Goal: Complete application form: Complete application form

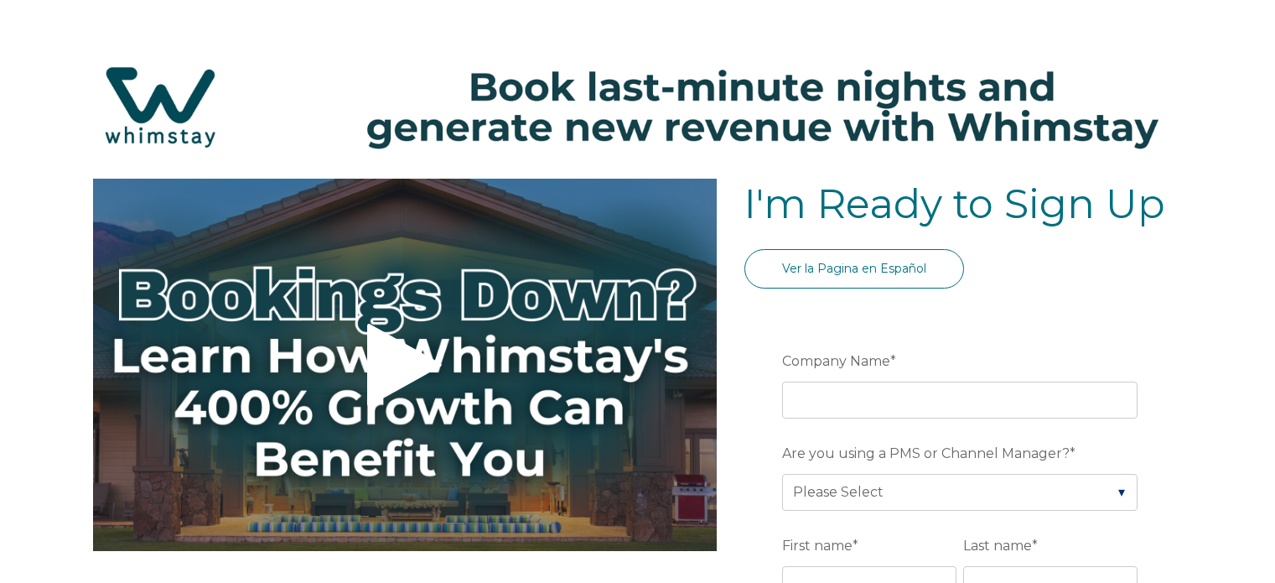
select select "US"
select select "Standard"
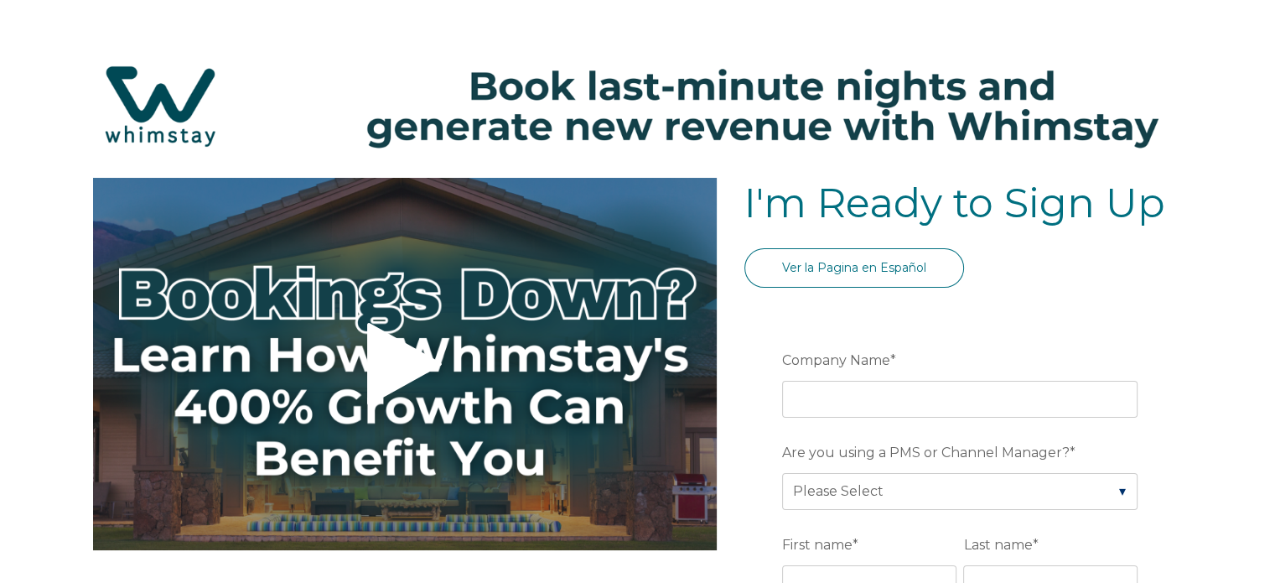
scroll to position [168, 0]
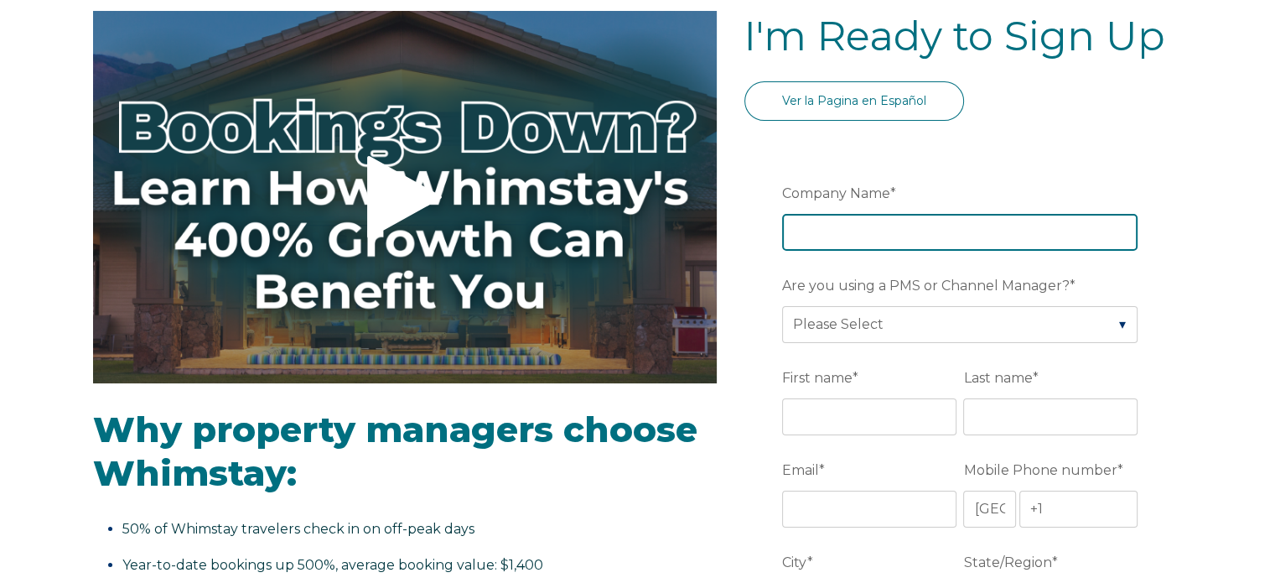
click at [934, 231] on input "Company Name *" at bounding box center [960, 232] width 356 height 37
type input "VNTG PLACE"
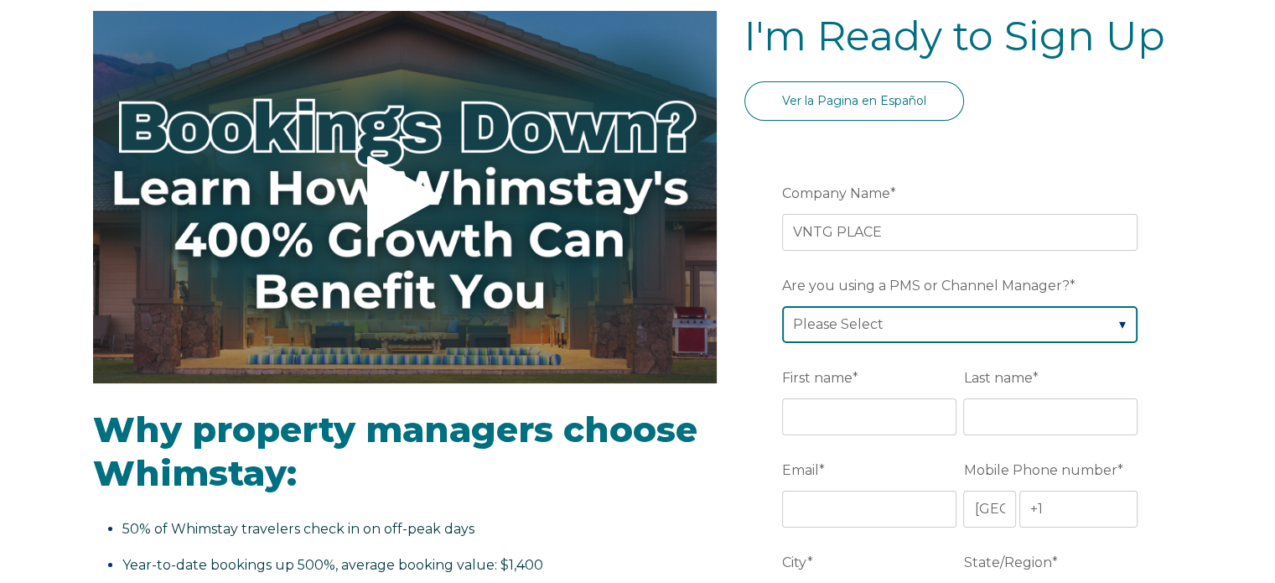
click at [979, 318] on select "Please Select Barefoot BookingPal Boost Brightside CiiRUS Escapia Guesty Hostaw…" at bounding box center [960, 324] width 356 height 37
select select "Guesty"
click at [782, 306] on select "Please Select Barefoot BookingPal Boost Brightside CiiRUS Escapia Guesty Hostaw…" at bounding box center [960, 324] width 356 height 37
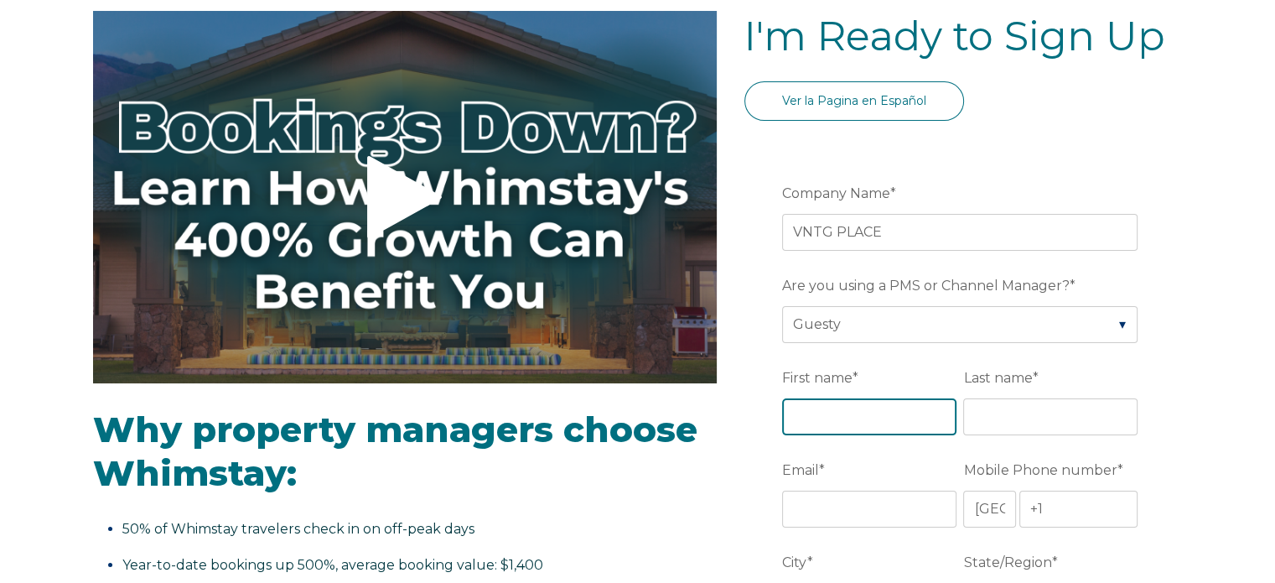
click at [887, 414] on input "First name *" at bounding box center [869, 416] width 174 height 37
type input "VNTG"
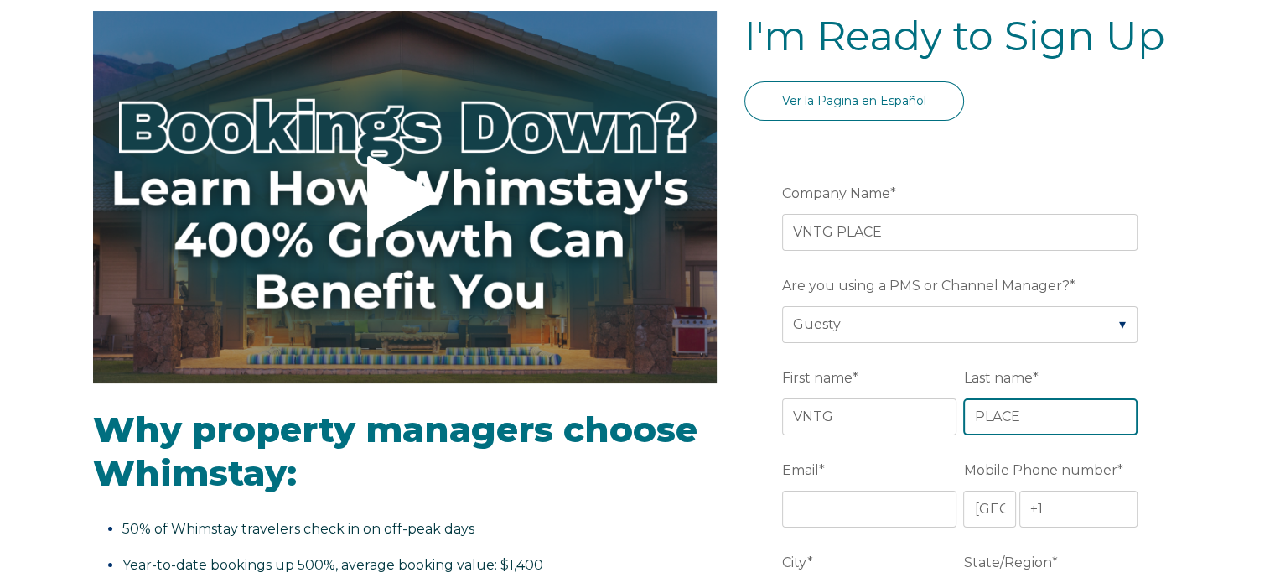
type input "PLACE"
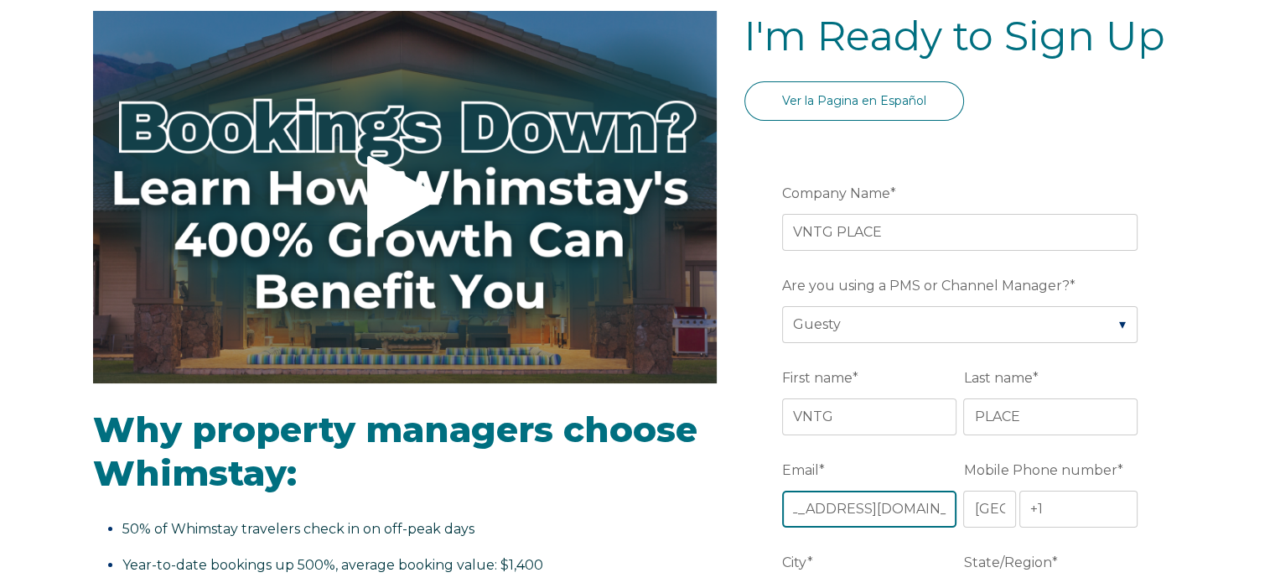
scroll to position [0, 55]
type input "[EMAIL_ADDRESS][DOMAIN_NAME]"
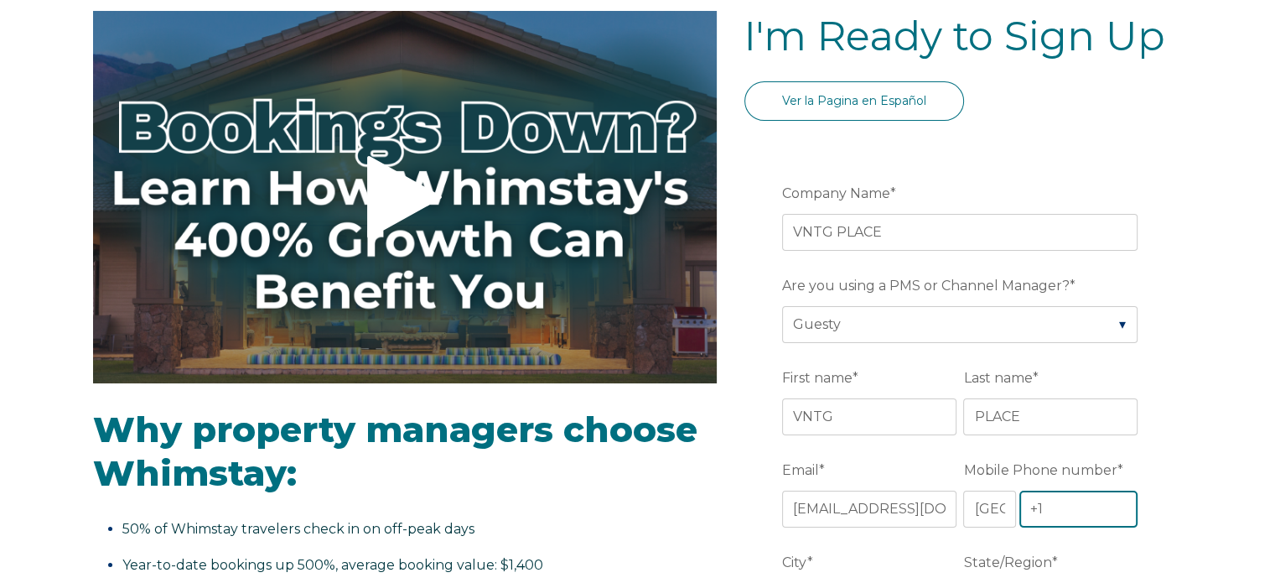
click at [1088, 509] on input "+1" at bounding box center [1079, 509] width 119 height 37
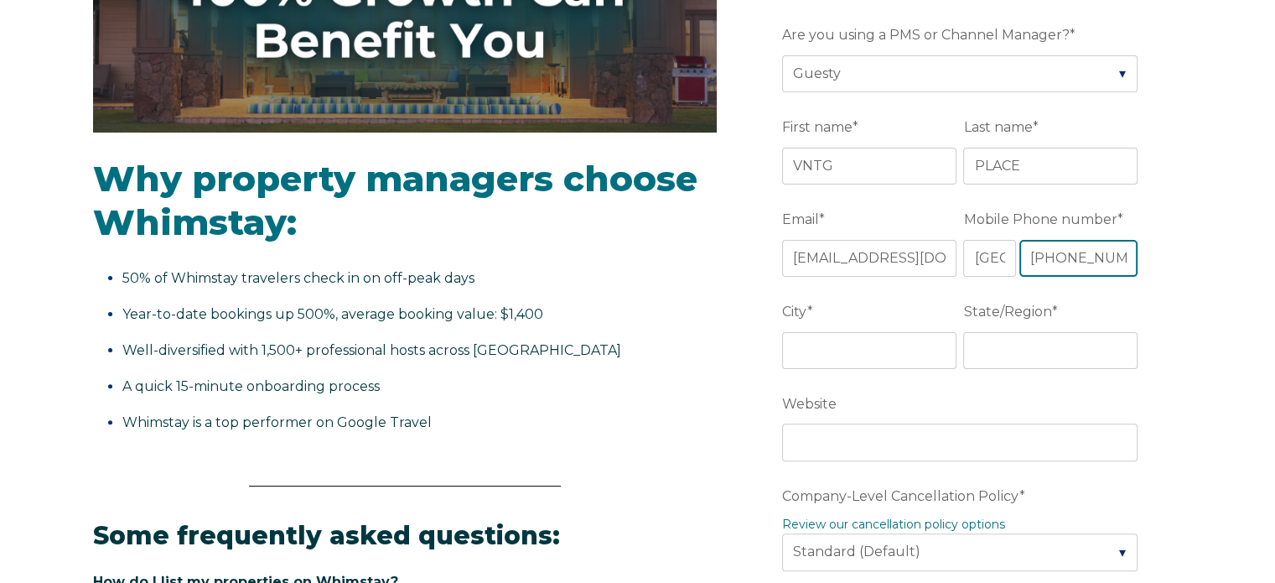
scroll to position [419, 0]
type input "+1 2166857555"
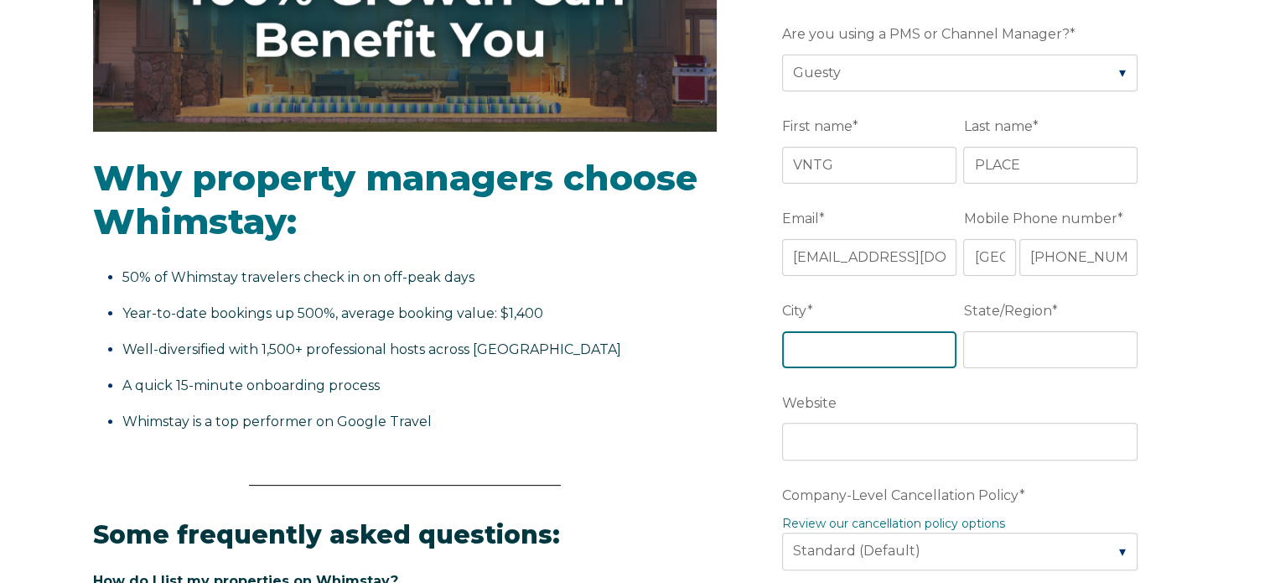
click at [884, 347] on input "City *" at bounding box center [869, 349] width 174 height 37
type input "CLEVELAND"
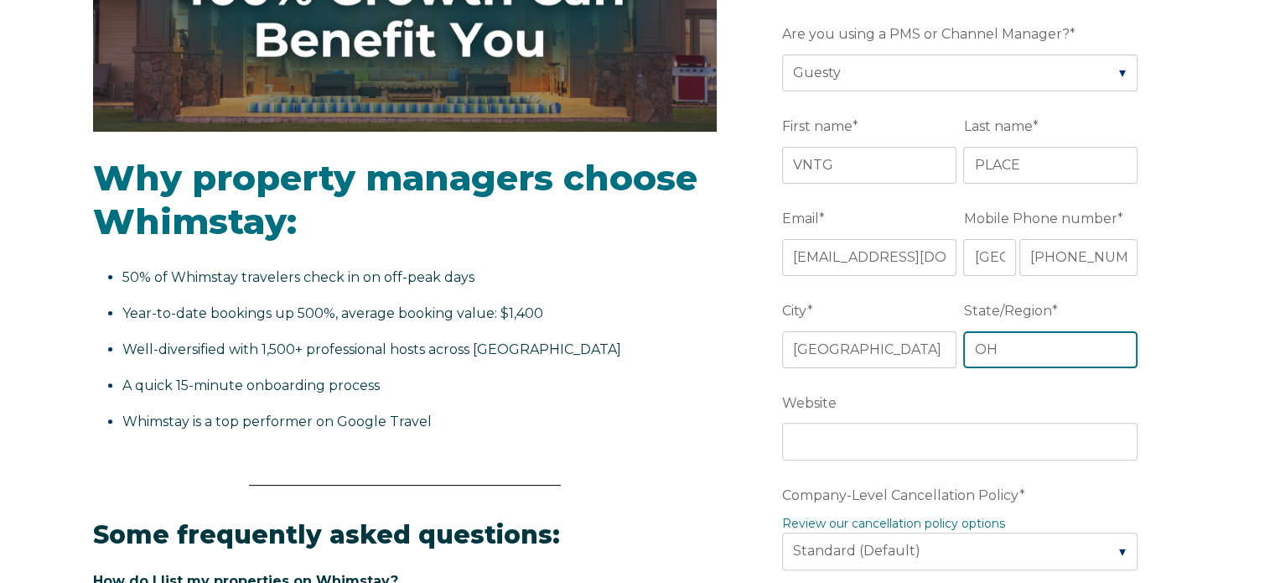
type input "OH"
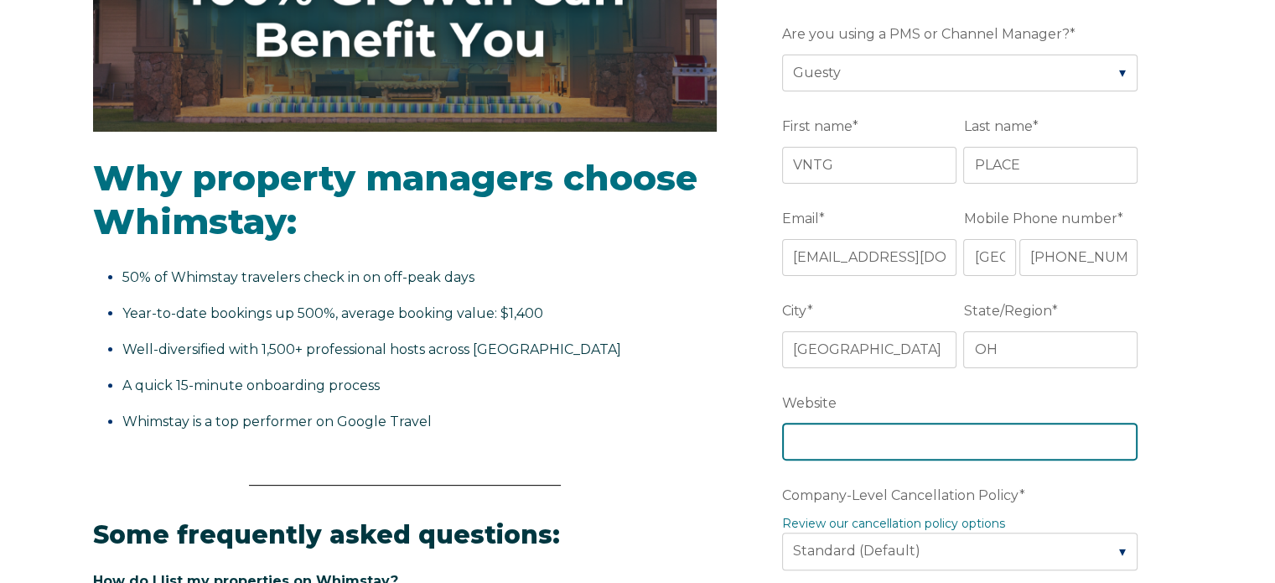
click at [902, 439] on input "Website" at bounding box center [960, 441] width 356 height 37
paste input "https://vntgplace.guestybookings.com/en"
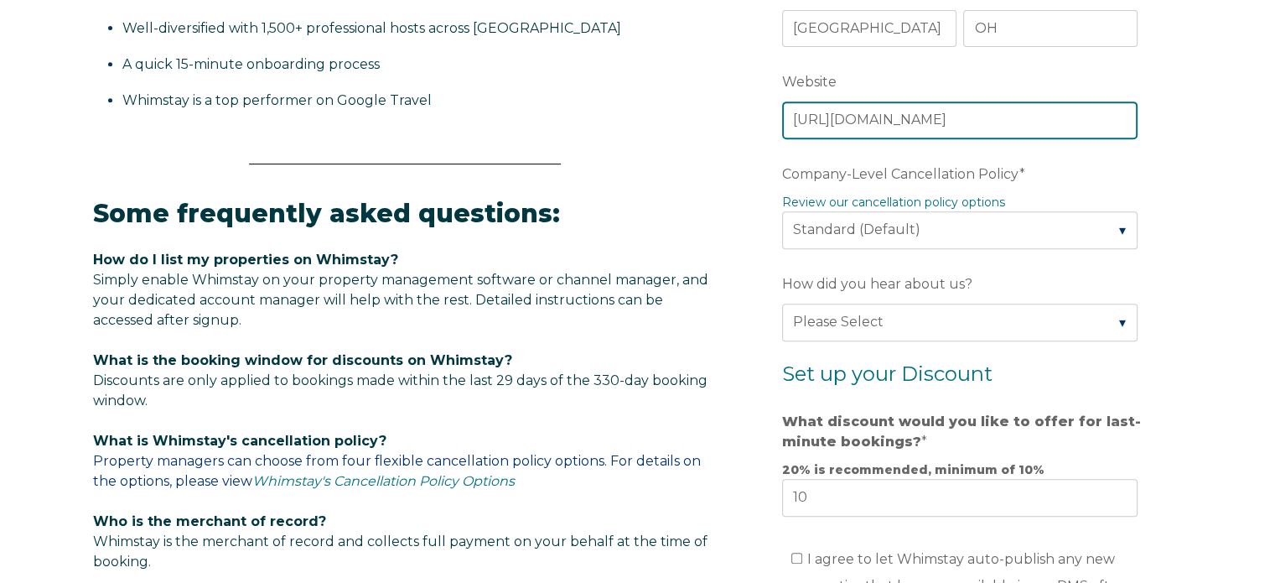
scroll to position [755, 0]
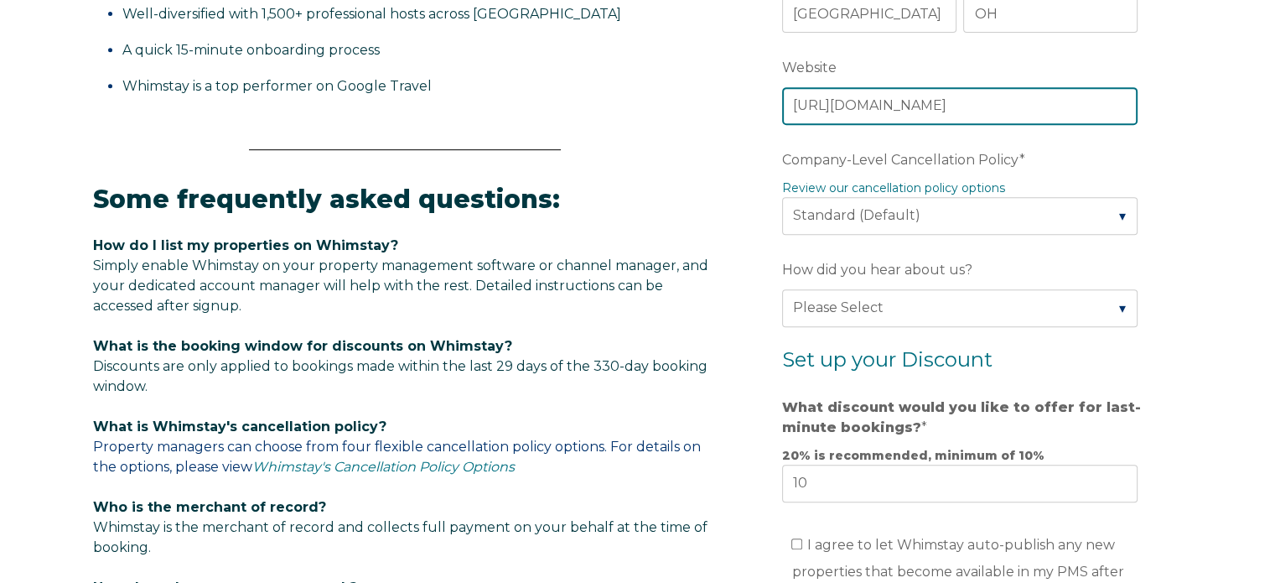
type input "https://vntgplace.guestybookings.com/en"
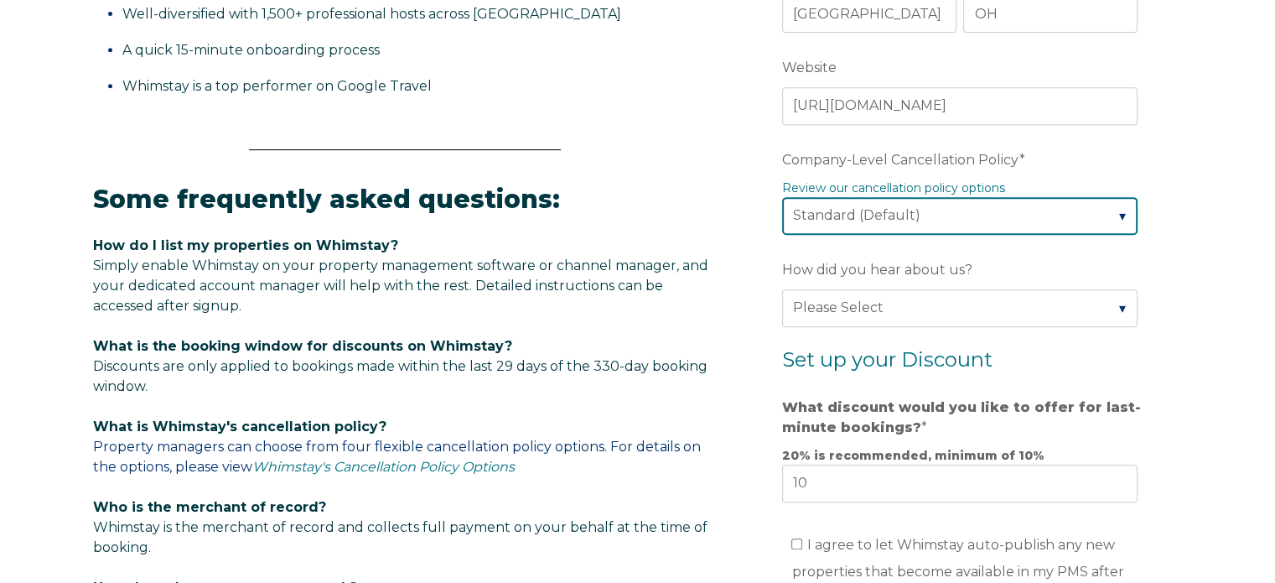
click at [1120, 207] on select "Please Select Partial Standard (Default) Moderate Strict" at bounding box center [960, 215] width 356 height 37
select select "Moderate"
click at [782, 197] on select "Please Select Partial Standard (Default) Moderate Strict" at bounding box center [960, 215] width 356 height 37
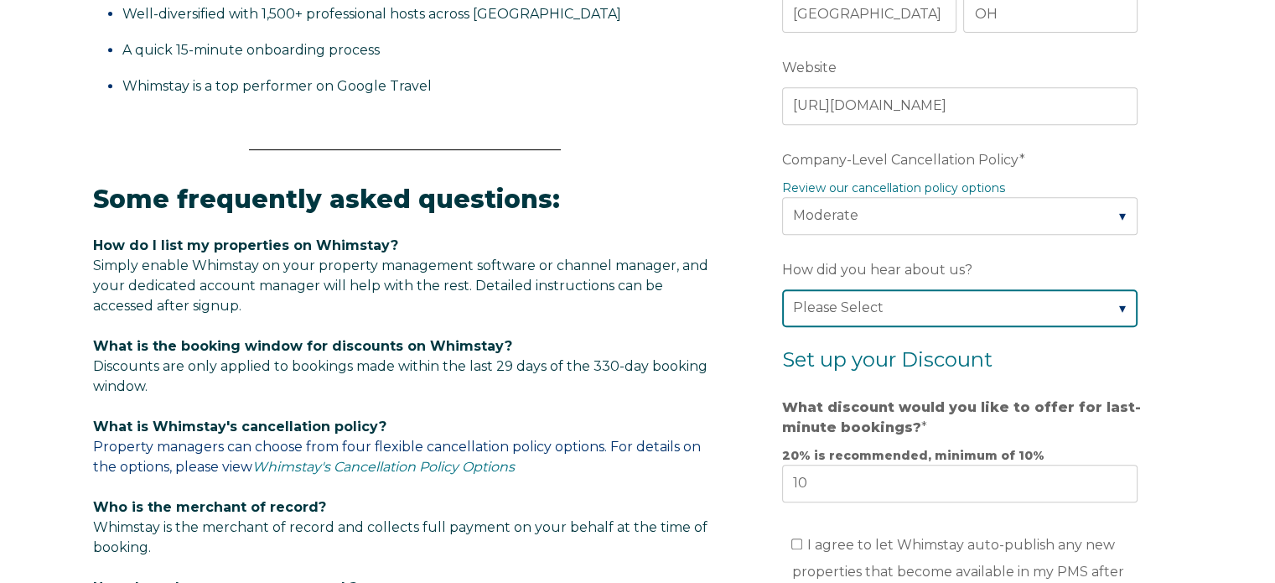
click at [1118, 302] on select "Please Select Found Whimstay through a Google search Direct outreach from a Whi…" at bounding box center [960, 307] width 356 height 37
select select "Referral from a Friend"
click at [782, 289] on select "Please Select Found Whimstay through a Google search Direct outreach from a Whi…" at bounding box center [960, 307] width 356 height 37
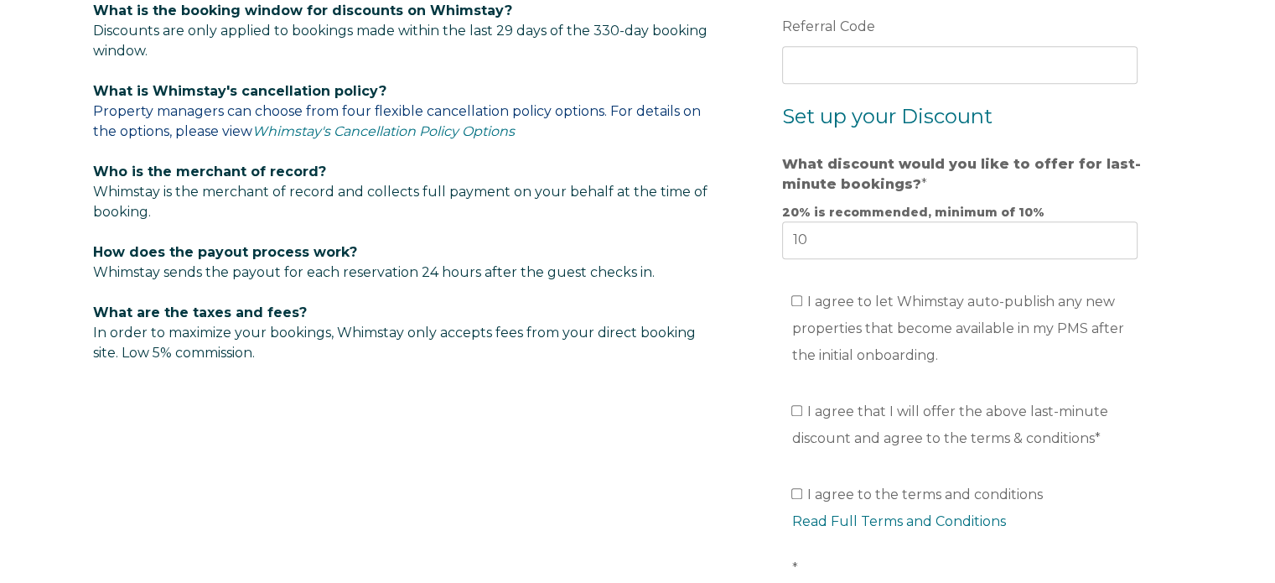
scroll to position [1174, 0]
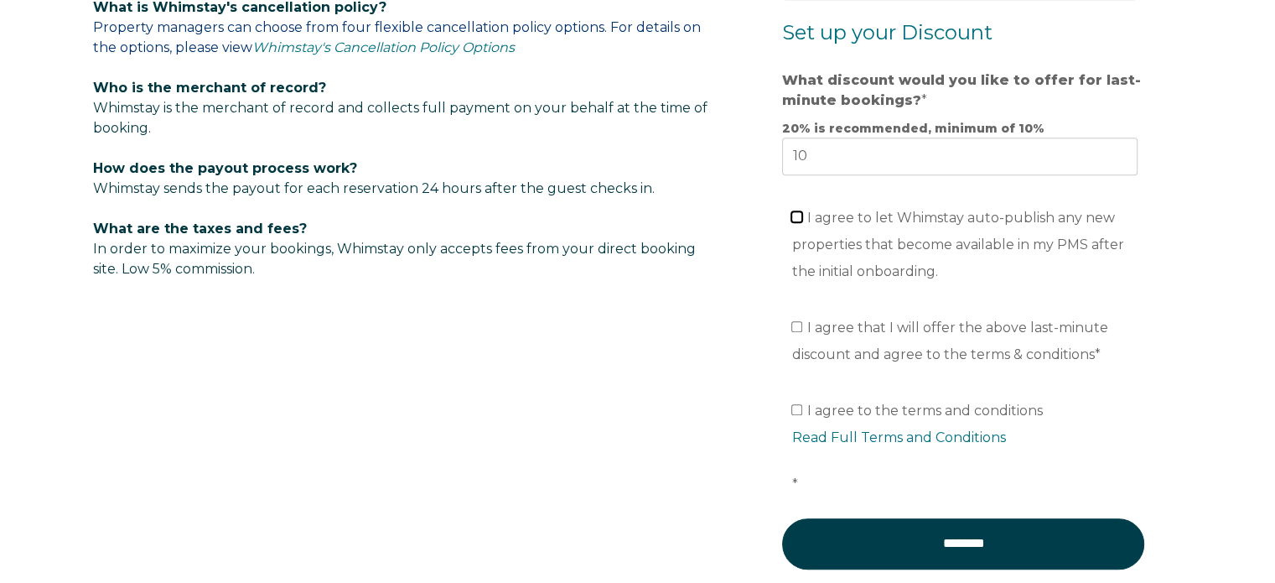
click at [798, 211] on input "I agree to let Whimstay auto-publish any new properties that become available i…" at bounding box center [797, 216] width 11 height 11
checkbox input "true"
click at [793, 323] on input "I agree that I will offer the above last-minute discount and agree to the terms…" at bounding box center [797, 326] width 11 height 11
checkbox input "true"
click at [793, 404] on input "I agree to the terms and conditions Read Full Terms and Conditions *" at bounding box center [797, 409] width 11 height 11
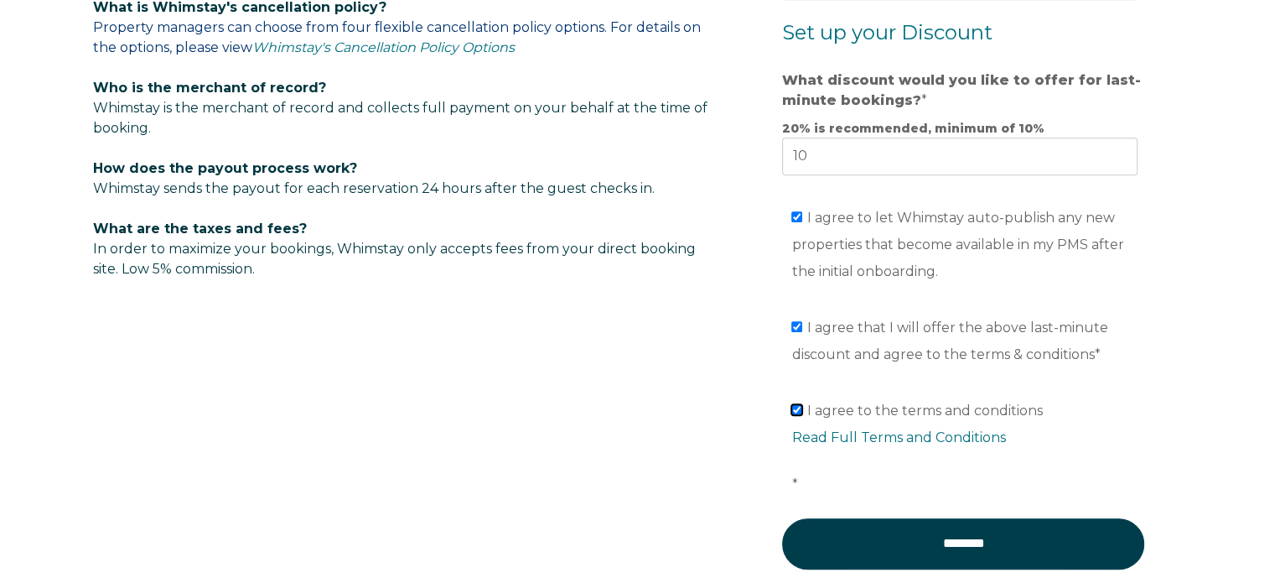
checkbox input "true"
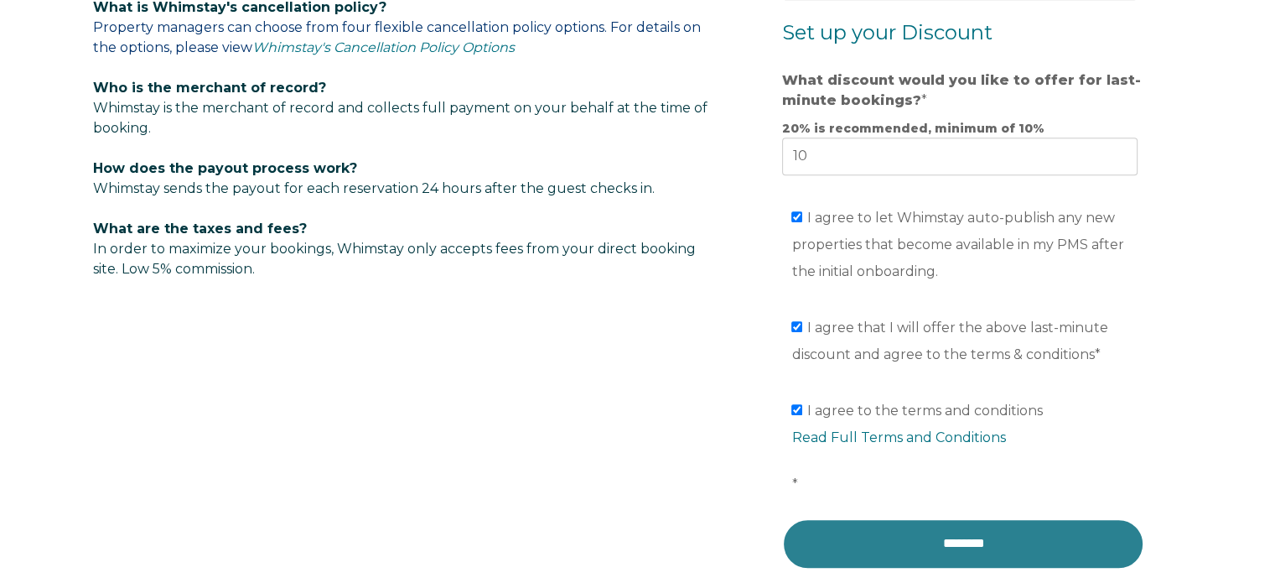
drag, startPoint x: 976, startPoint y: 541, endPoint x: 990, endPoint y: 544, distance: 13.8
click at [976, 541] on input "********" at bounding box center [963, 543] width 362 height 50
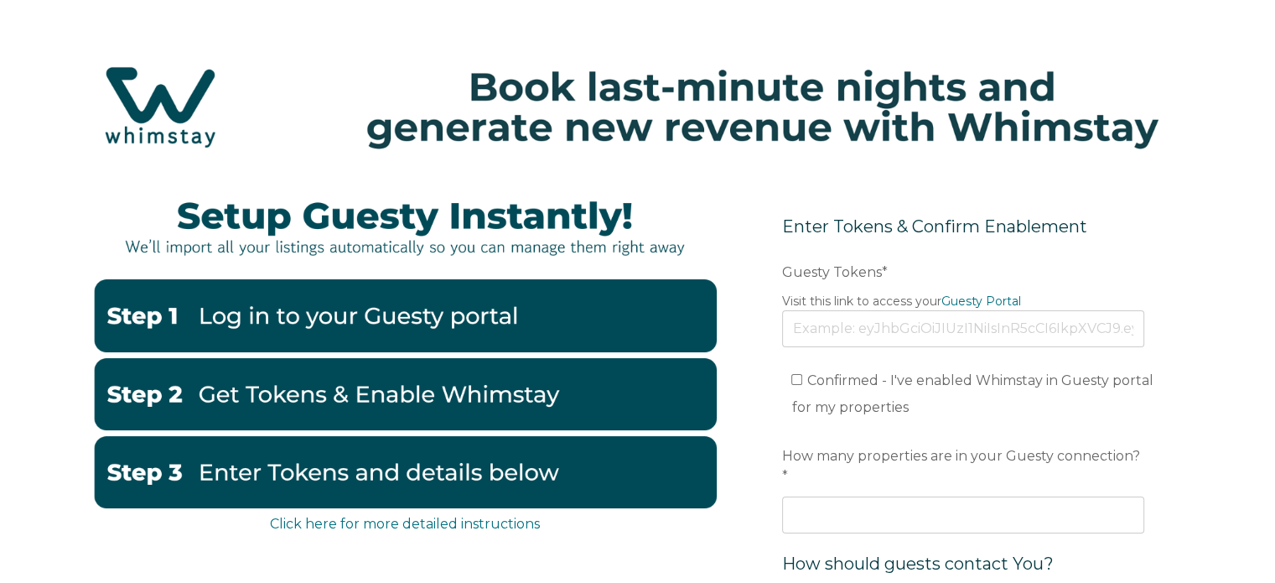
scroll to position [84, 0]
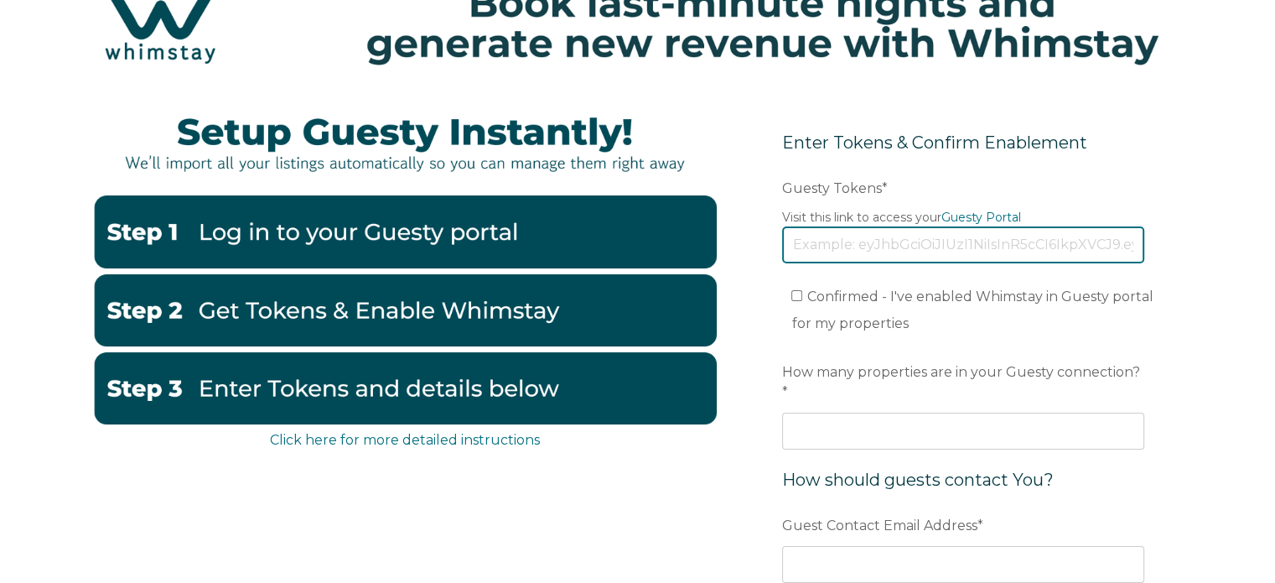
click at [882, 250] on input "Guesty Tokens *" at bounding box center [963, 244] width 362 height 37
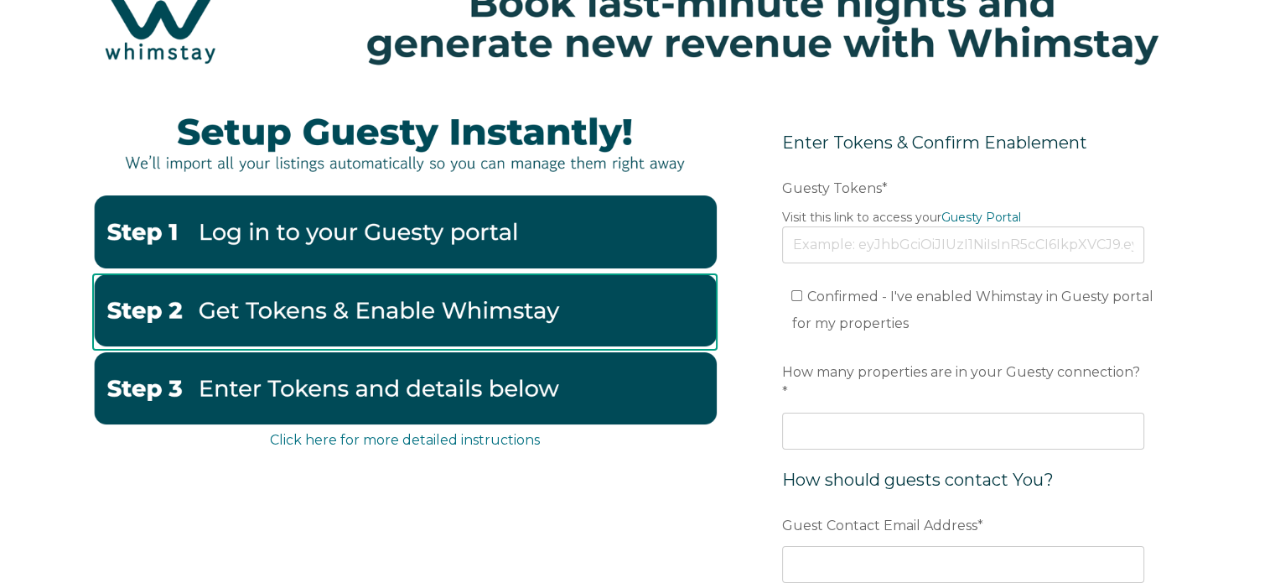
click at [421, 314] on img at bounding box center [405, 310] width 624 height 72
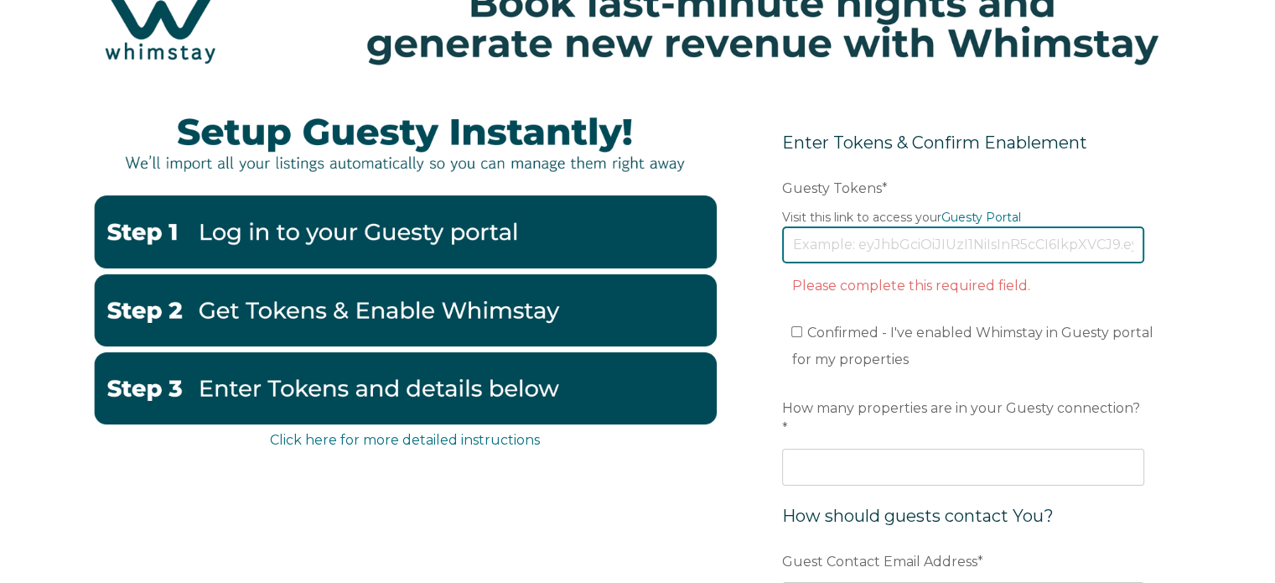
click at [914, 250] on input "Guesty Tokens *" at bounding box center [963, 244] width 362 height 37
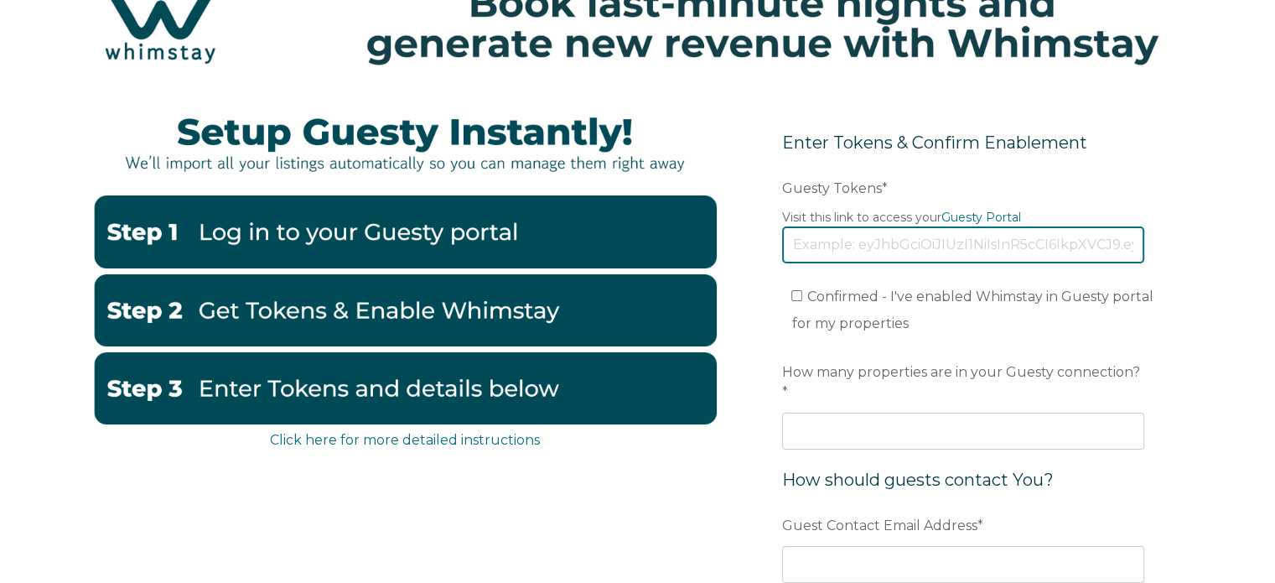
paste input "[SECURITY_DATA]"
type input "[SECURITY_DATA]"
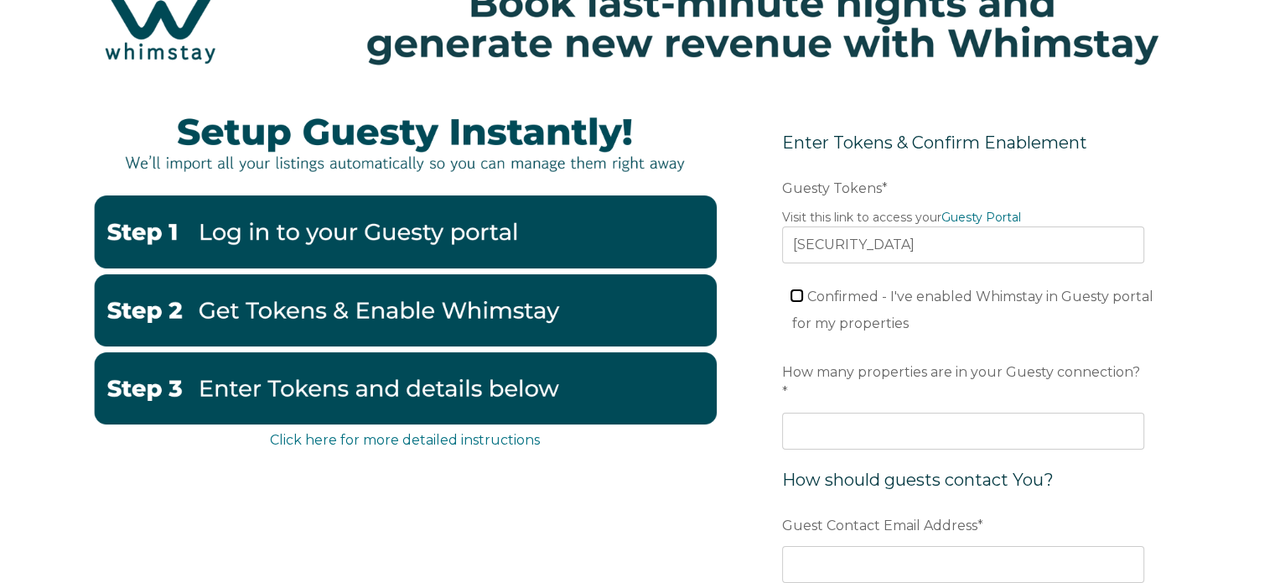
click at [798, 294] on input "Confirmed - I've enabled Whimstay in Guesty portal for my properties" at bounding box center [797, 295] width 11 height 11
checkbox input "true"
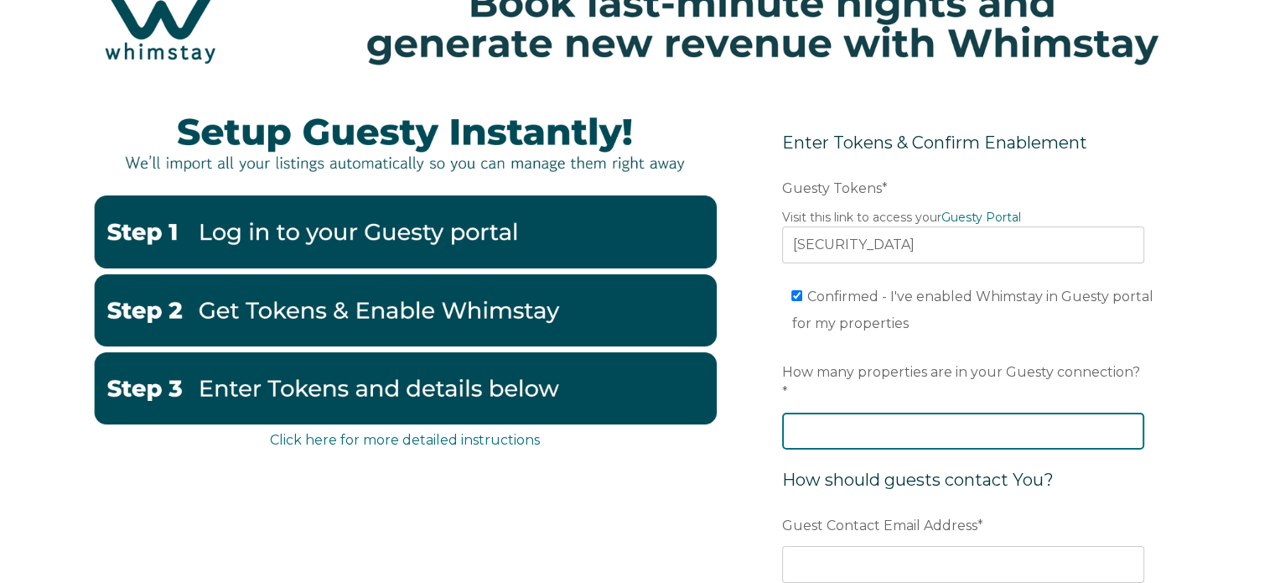
click at [903, 416] on input "How many properties are in your Guesty connection? *" at bounding box center [963, 431] width 362 height 37
type input "5"
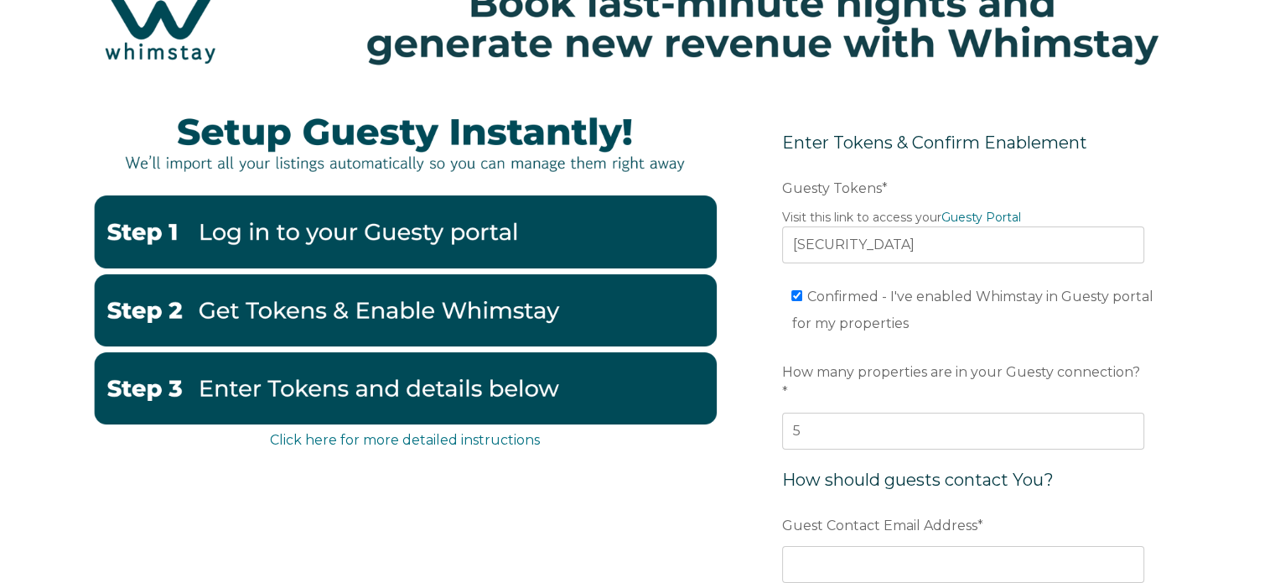
click at [678, 516] on div "Click here for more detailed instructions Enter Tokens & Confirm Enablement Pre…" at bounding box center [638, 449] width 1090 height 708
click at [882, 548] on input "Guest Contact Email Address *" at bounding box center [963, 564] width 362 height 37
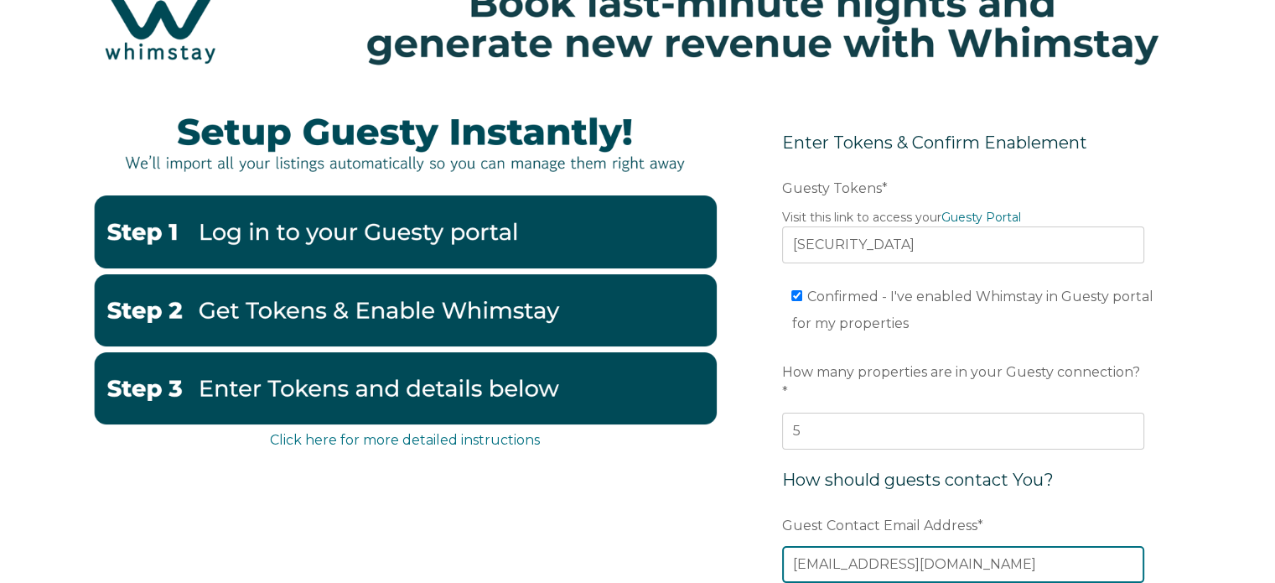
type input "[EMAIL_ADDRESS][DOMAIN_NAME]"
click at [1224, 478] on div "Click here for more detailed instructions Enter Tokens & Confirm Enablement Pre…" at bounding box center [637, 482] width 1275 height 775
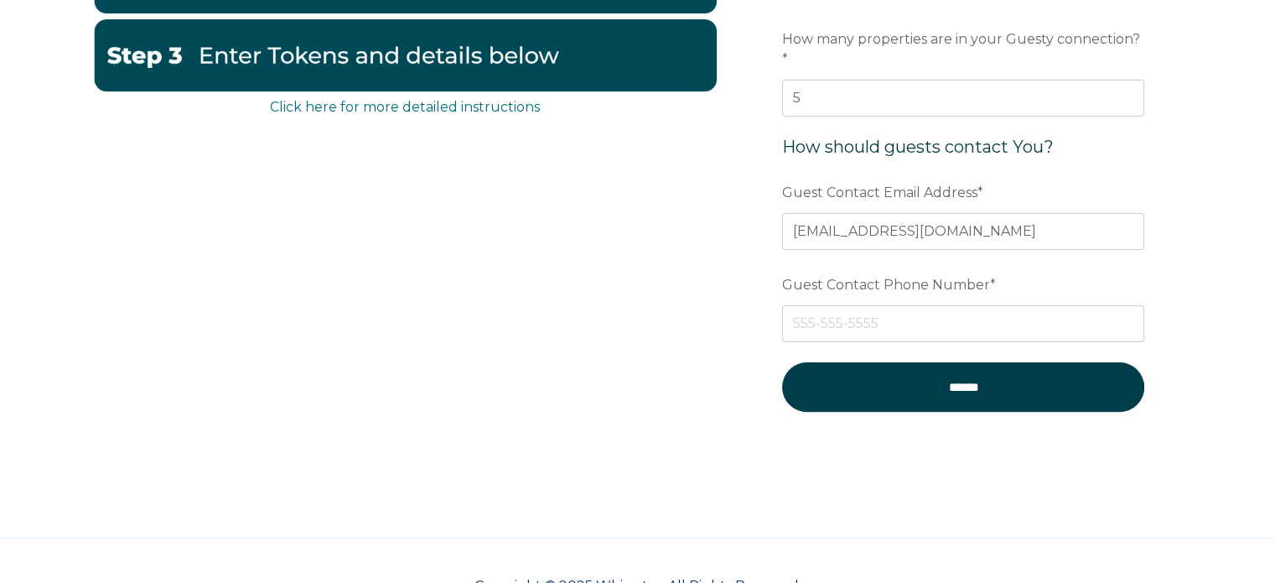
scroll to position [419, 0]
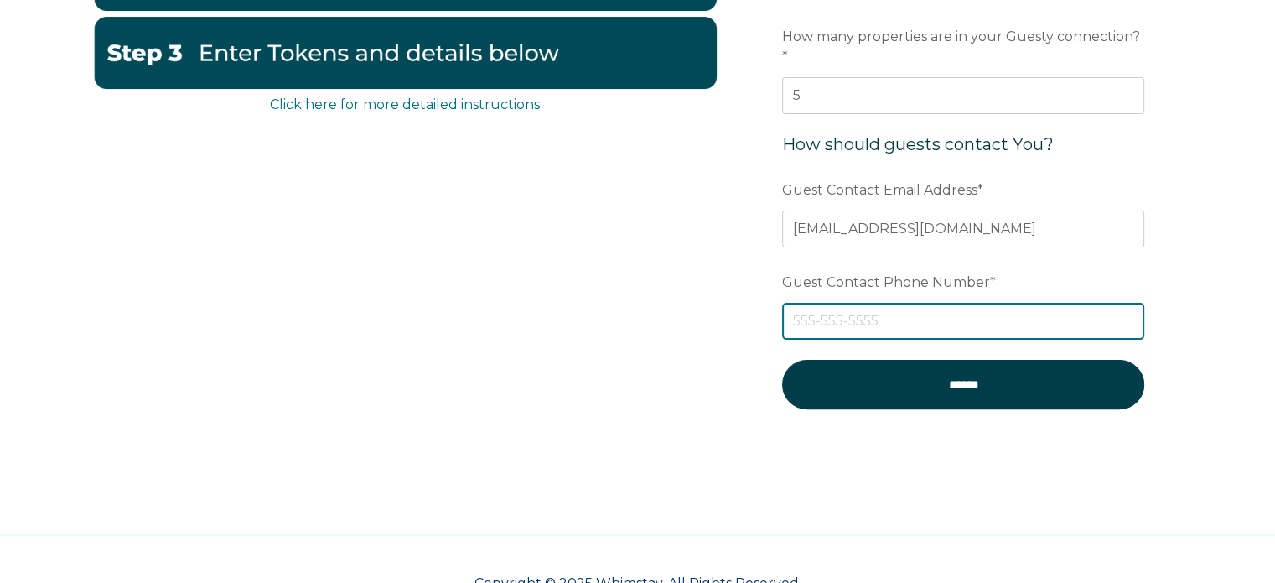
click at [949, 303] on input "Guest Contact Phone Number *" at bounding box center [963, 321] width 362 height 37
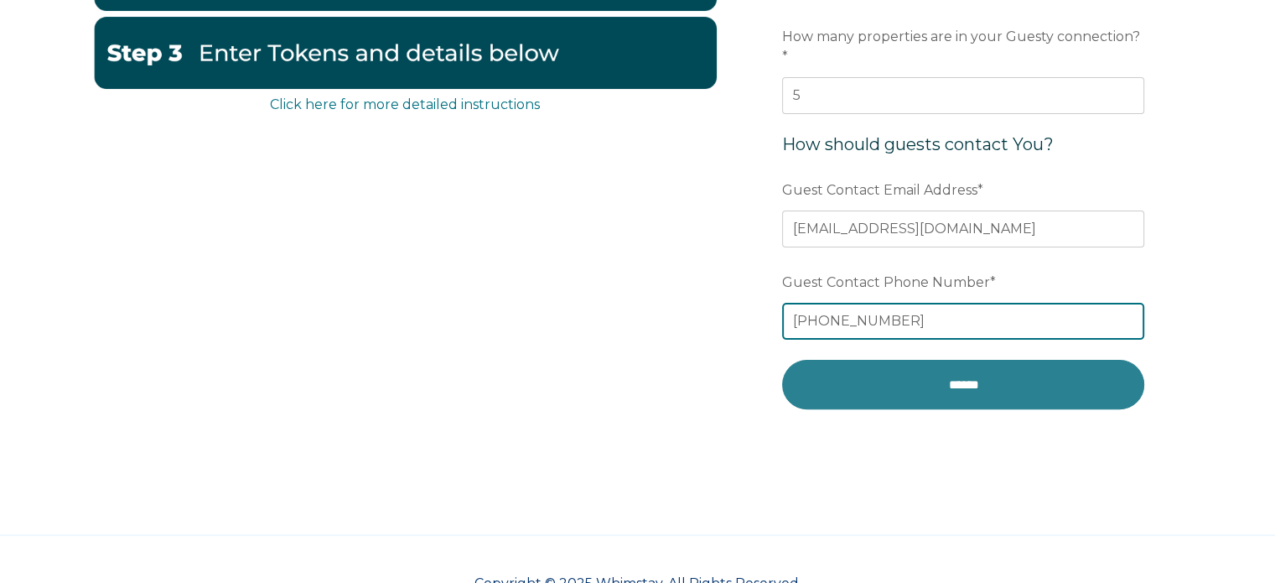
type input "[PHONE_NUMBER]"
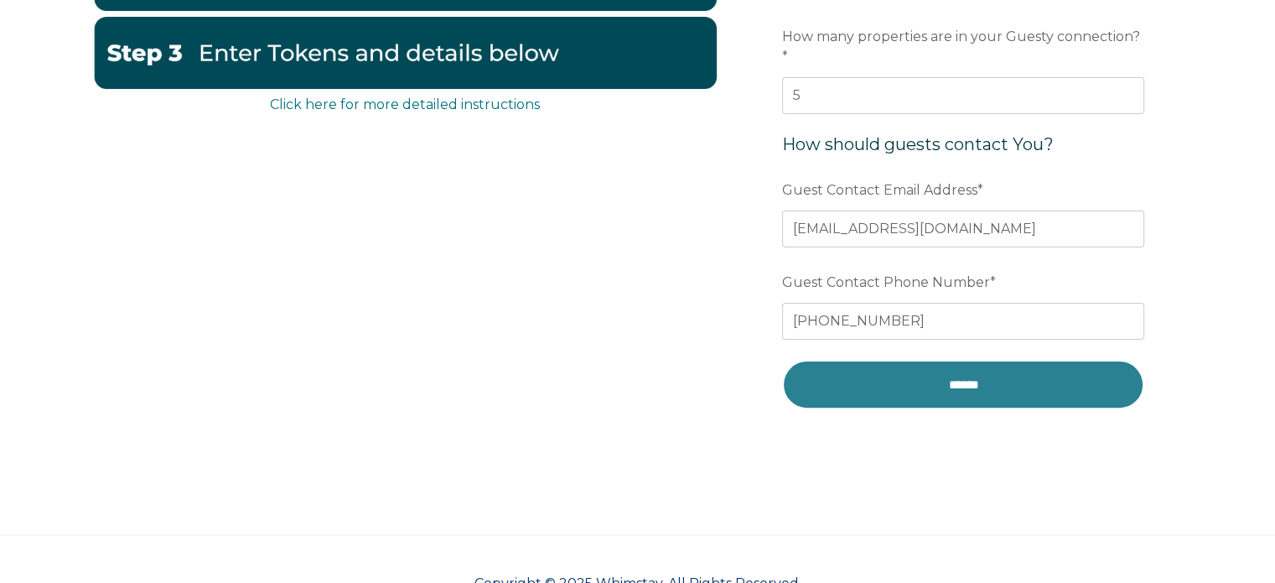
click at [985, 371] on input "******" at bounding box center [963, 384] width 362 height 49
